Goal: Complete application form: Complete application form

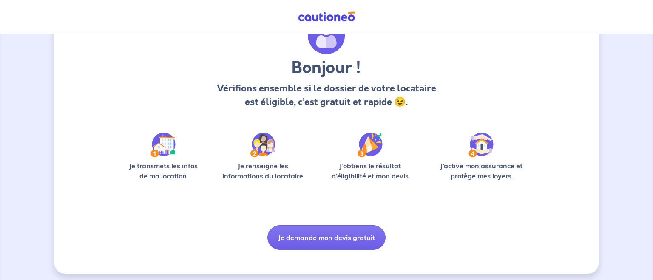
scroll to position [51, 0]
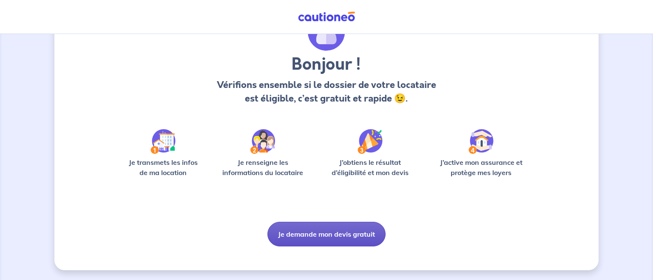
click at [319, 229] on button "Je demande mon devis gratuit" at bounding box center [327, 234] width 118 height 25
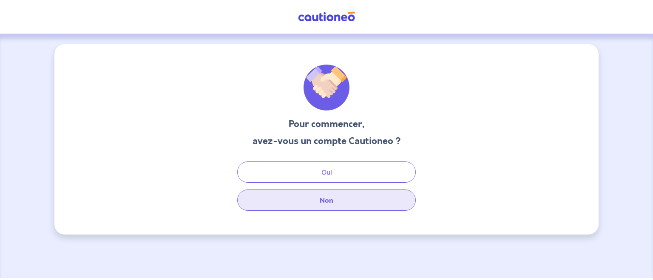
click at [343, 202] on button "Non" at bounding box center [326, 200] width 179 height 21
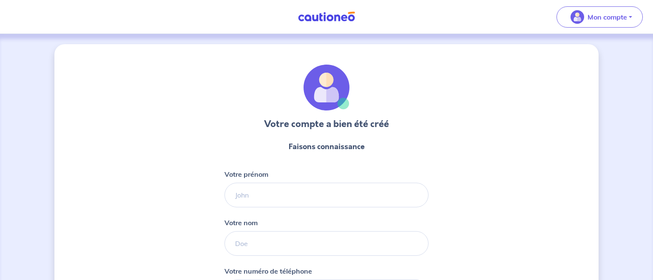
select select "FR"
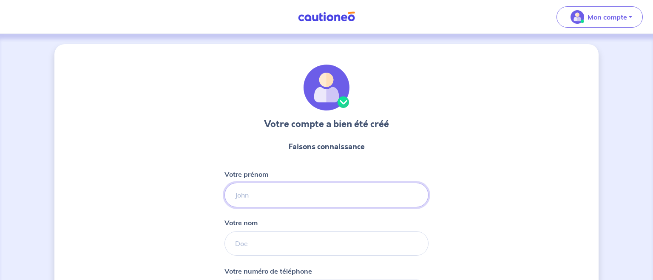
click at [275, 201] on input "Votre prénom" at bounding box center [327, 195] width 204 height 25
type input "[PERSON_NAME]"
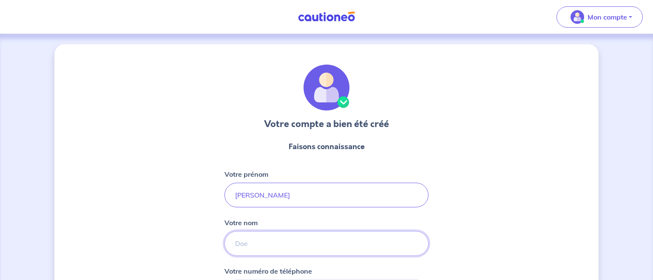
click at [256, 244] on input "Votre nom" at bounding box center [327, 243] width 204 height 25
type input "Baffalie"
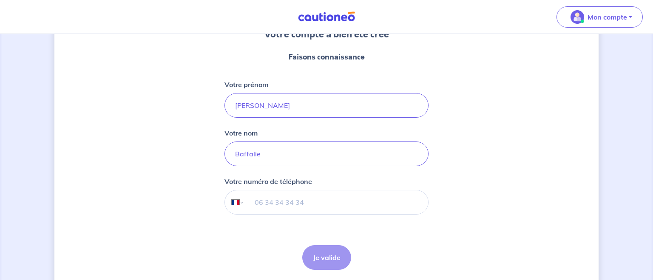
click at [267, 199] on input "tel" at bounding box center [337, 203] width 184 height 24
type input "06 93 91 69 50"
click at [322, 260] on button "Je valide" at bounding box center [326, 257] width 49 height 25
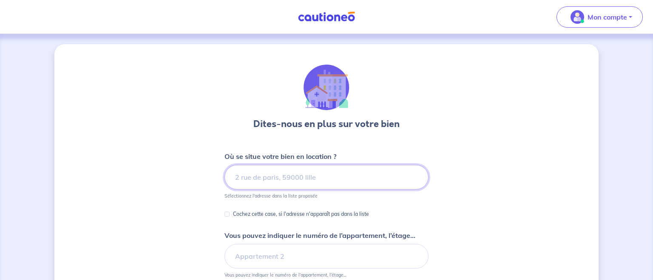
click at [250, 180] on input at bounding box center [327, 177] width 204 height 25
type input "9"
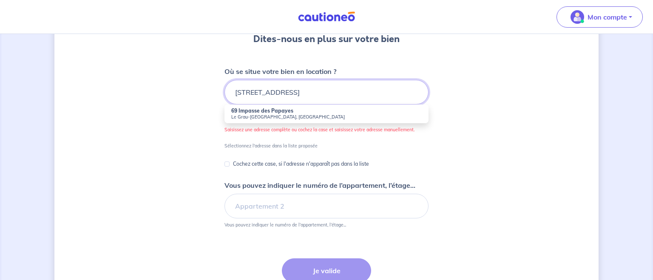
scroll to position [90, 0]
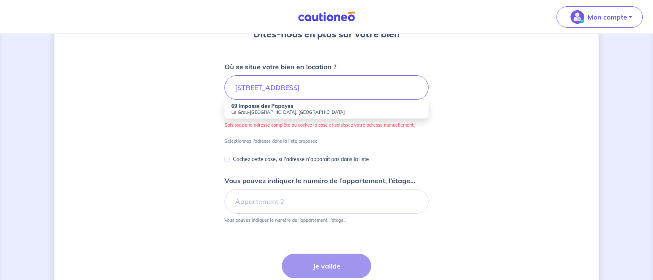
click at [182, 144] on div "Dites-nous en plus sur votre bien Où se situe votre bien en location ? [STREET_…" at bounding box center [326, 147] width 545 height 386
click at [320, 89] on input "[STREET_ADDRESS]" at bounding box center [327, 87] width 204 height 25
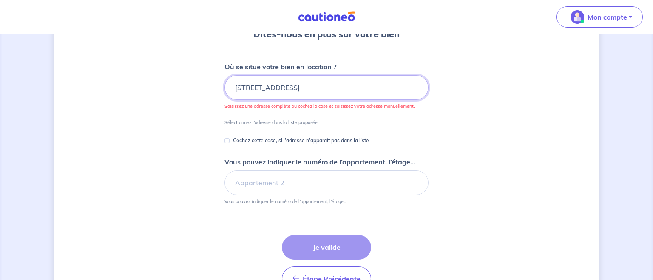
type input "[STREET_ADDRESS]"
click at [229, 141] on input "Cochez cette case, si l'adresse n'apparaît pas dans la liste" at bounding box center [227, 140] width 5 height 5
checkbox input "true"
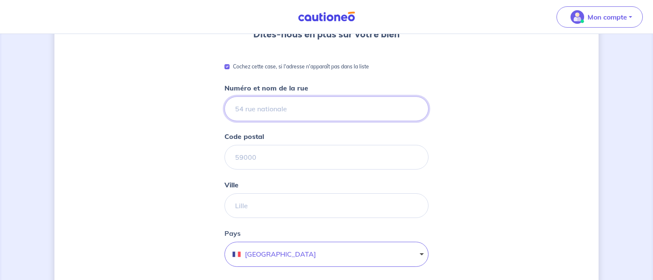
click at [266, 113] on input "Numéro et nom de la rue" at bounding box center [327, 109] width 204 height 25
type input "[STREET_ADDRESS]"
click at [263, 155] on input "Code postal" at bounding box center [327, 157] width 204 height 25
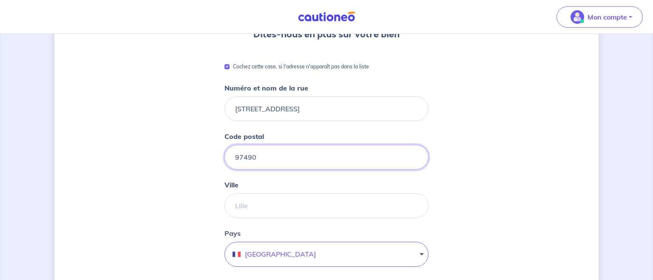
type input "97490"
click at [328, 208] on input "Ville" at bounding box center [327, 206] width 204 height 25
type input "Saint Denis"
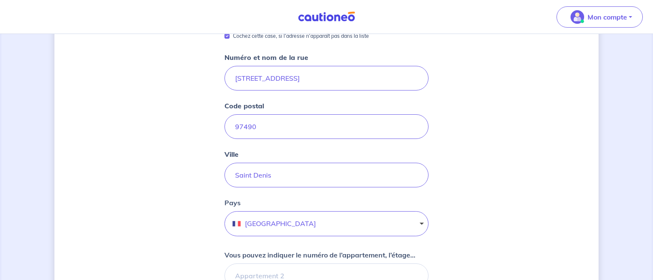
scroll to position [180, 0]
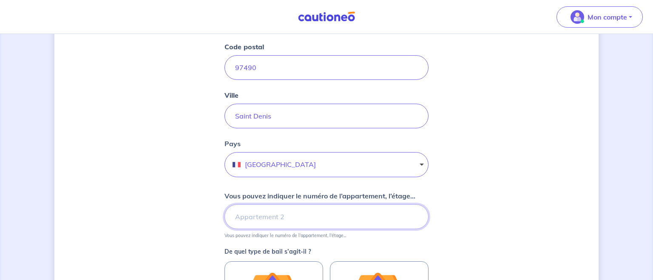
click at [302, 214] on input "Vous pouvez indiquer le numéro de l’appartement, l’étage..." at bounding box center [327, 217] width 204 height 25
type input "appt 6"
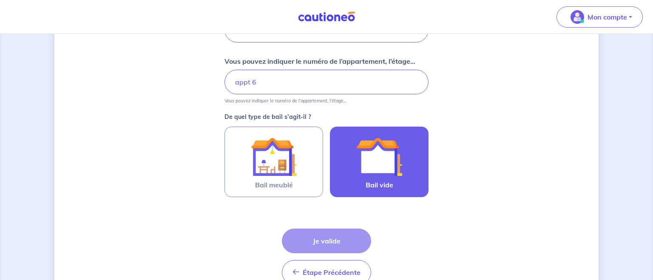
click at [374, 163] on img at bounding box center [380, 157] width 46 height 46
click at [0, 0] on input "Bail vide" at bounding box center [0, 0] width 0 height 0
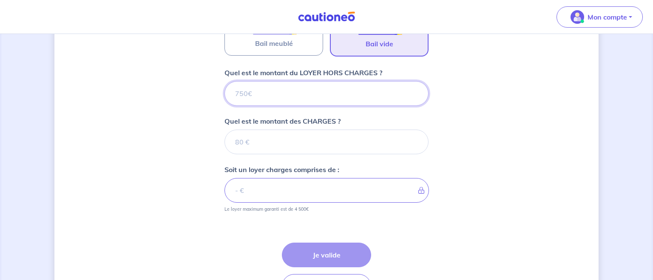
scroll to position [424, 0]
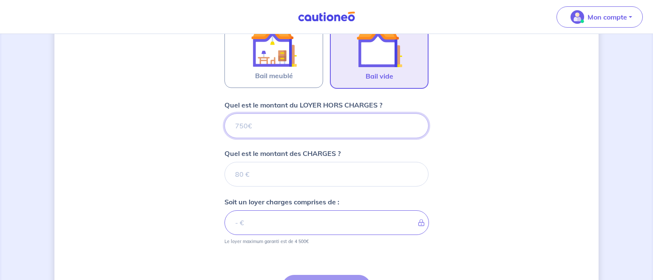
click at [256, 124] on input "Quel est le montant du LOYER HORS CHARGES ?" at bounding box center [327, 126] width 204 height 25
type input "1"
type input "11"
type input "1160"
type input "11"
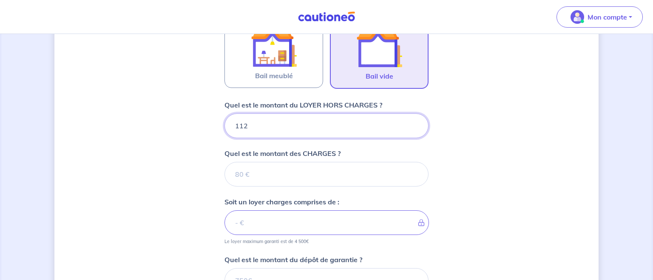
type input "1120"
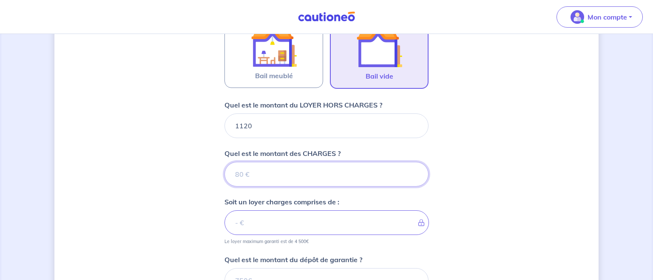
click at [249, 177] on input "Quel est le montant des CHARGES ?" at bounding box center [327, 174] width 204 height 25
type input "40"
type input "1160"
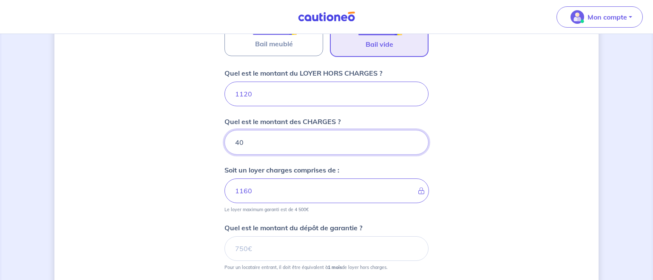
scroll to position [468, 0]
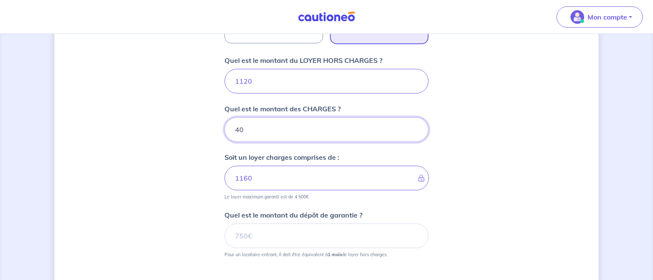
type input "40"
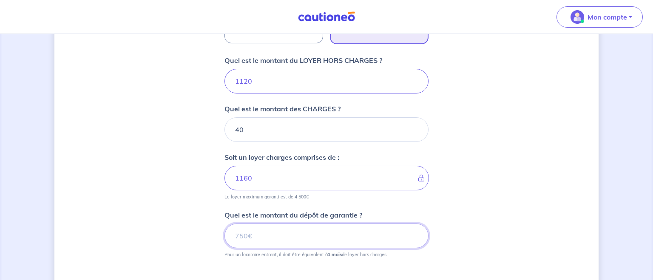
click at [265, 235] on input "Quel est le montant du dépôt de garantie ?" at bounding box center [327, 236] width 204 height 25
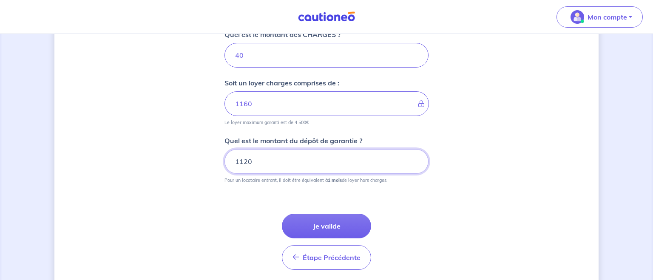
scroll to position [558, 0]
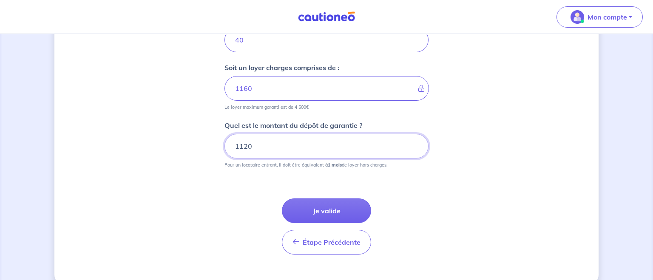
type input "1120"
click at [351, 210] on button "Je valide" at bounding box center [326, 211] width 89 height 25
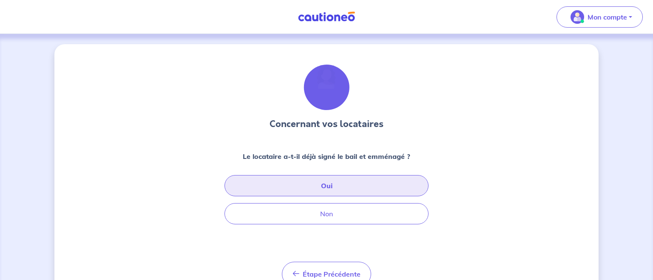
click at [309, 180] on button "Oui" at bounding box center [327, 185] width 204 height 21
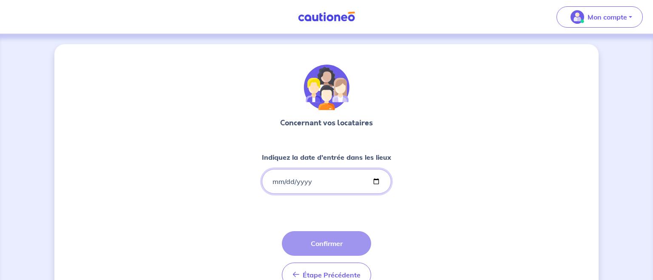
click at [376, 180] on input "Indiquez la date d'entrée dans les lieux" at bounding box center [326, 181] width 129 height 25
type input "[DATE]"
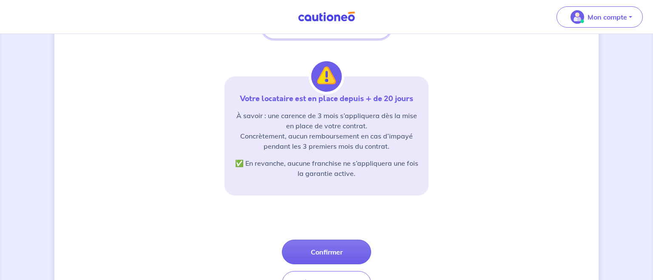
scroll to position [159, 0]
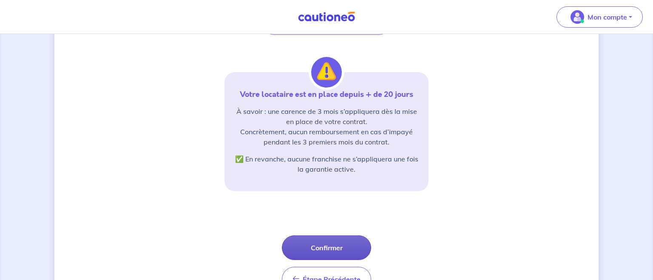
click at [336, 245] on button "Confirmer" at bounding box center [326, 248] width 89 height 25
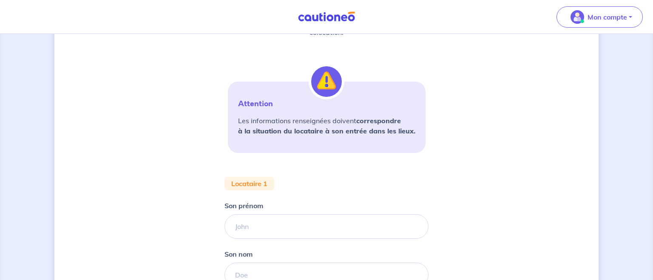
scroll to position [144, 0]
